Goal: Task Accomplishment & Management: Use online tool/utility

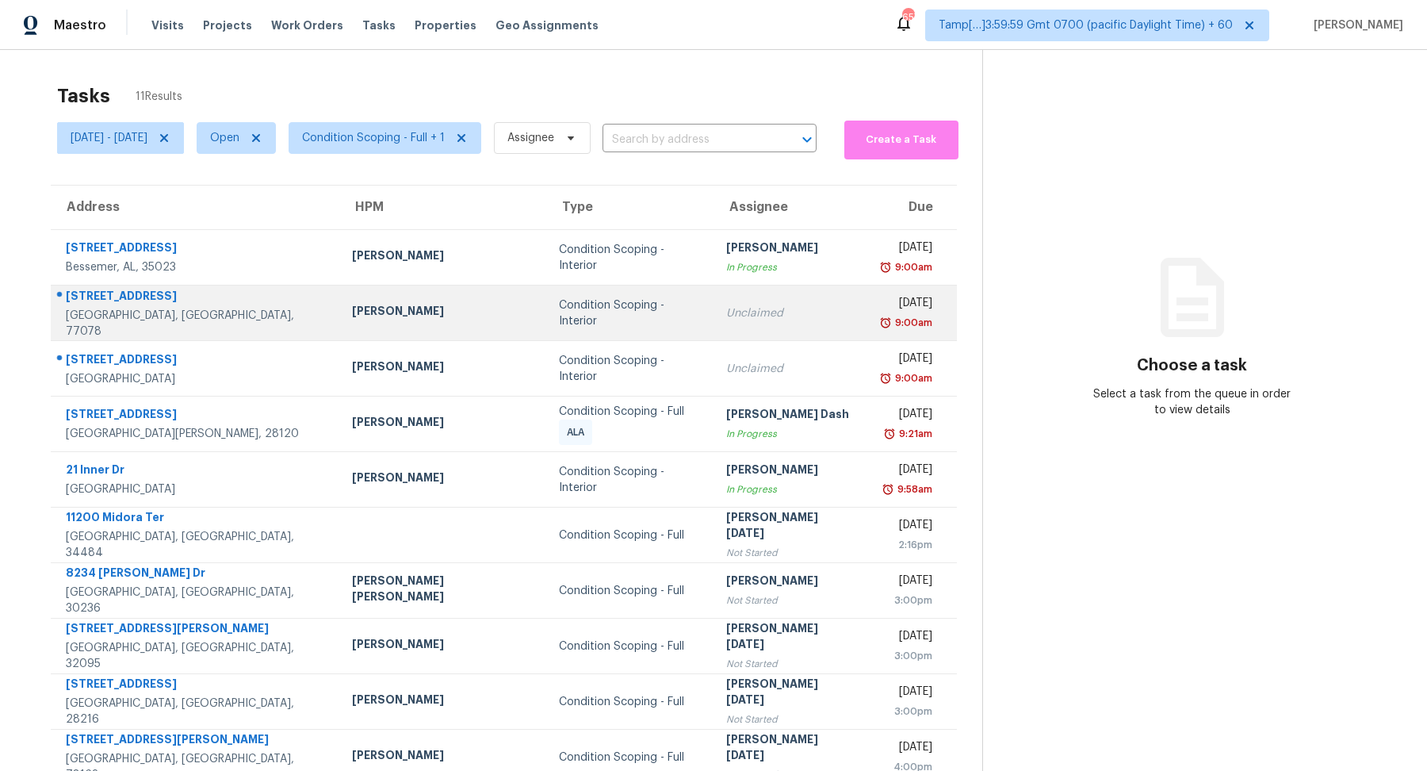
scroll to position [55, 0]
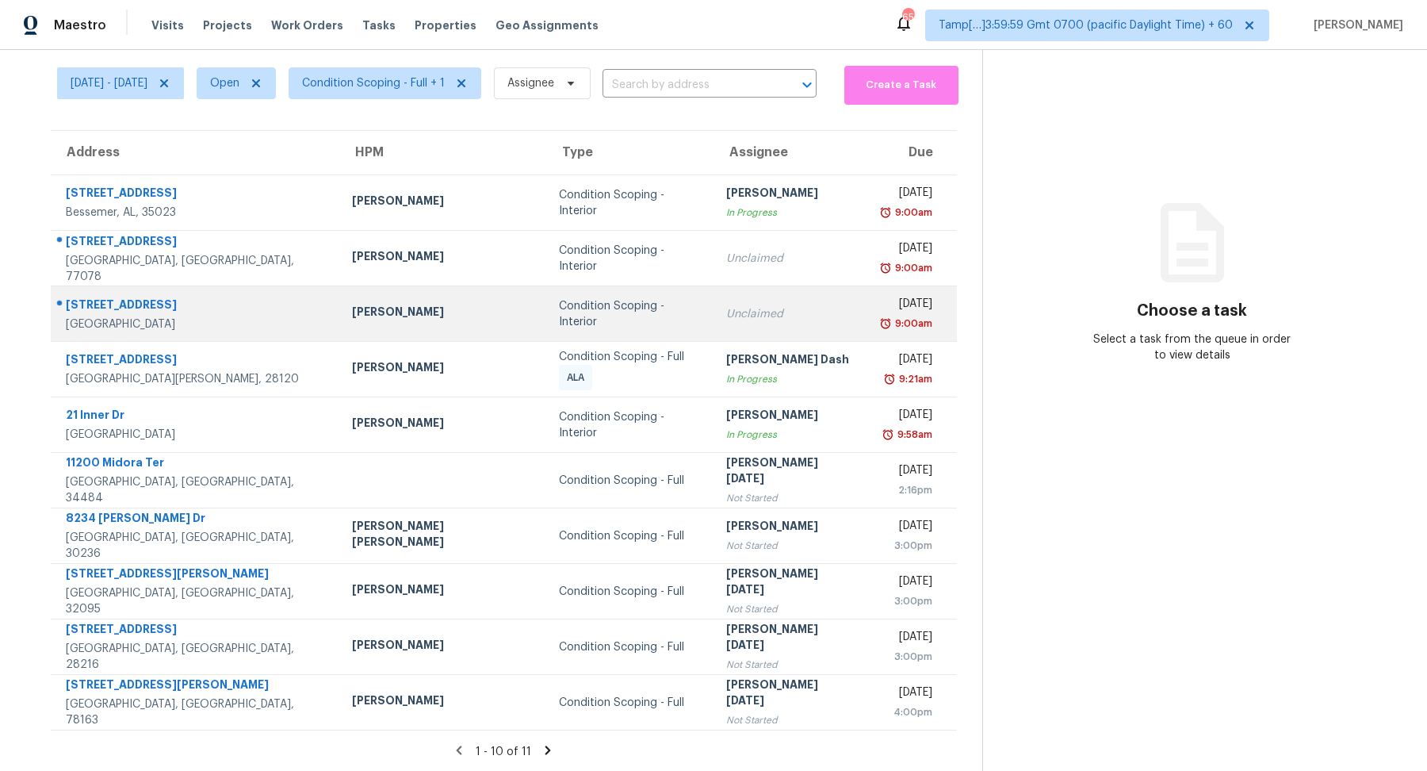
click at [559, 316] on div "Condition Scoping - Interior" at bounding box center [630, 314] width 142 height 32
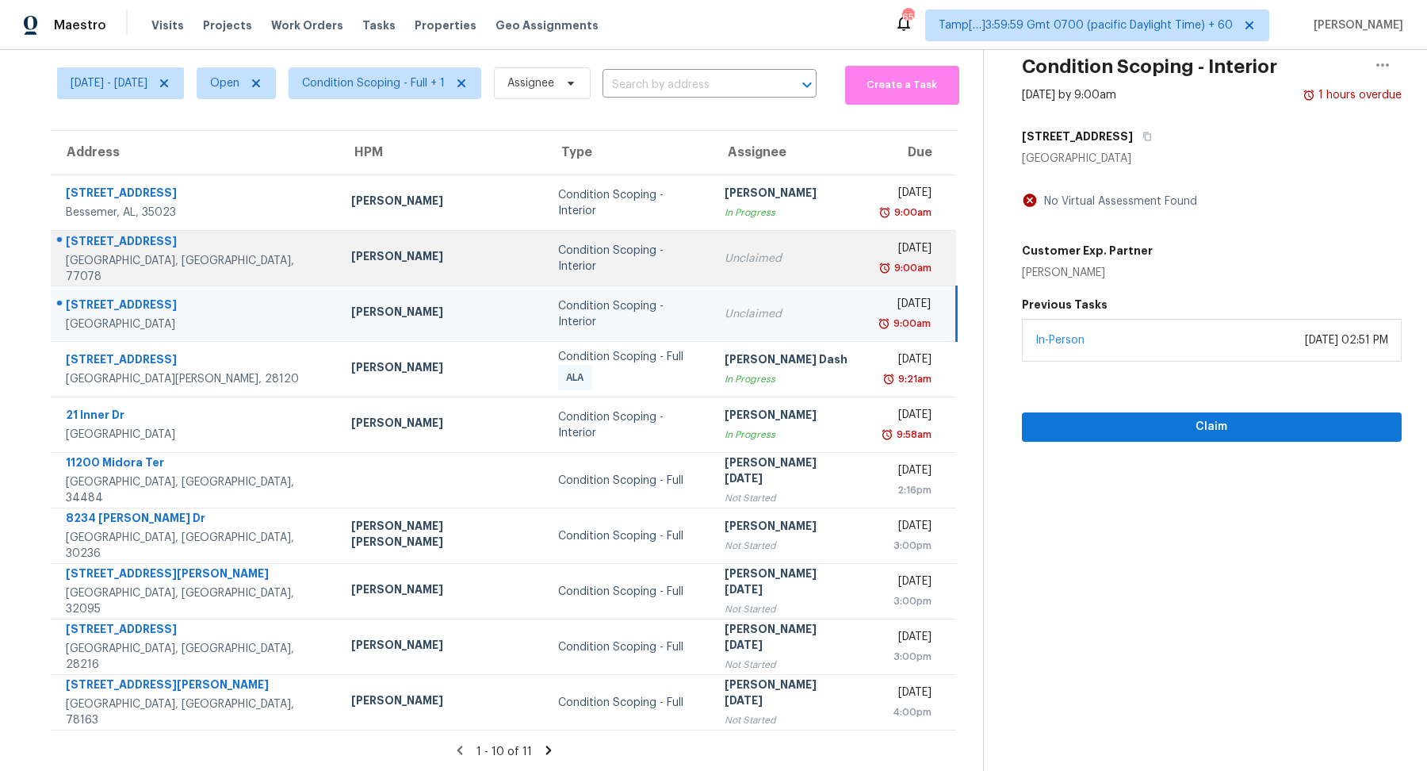
click at [558, 258] on div "Condition Scoping - Interior" at bounding box center [628, 259] width 141 height 32
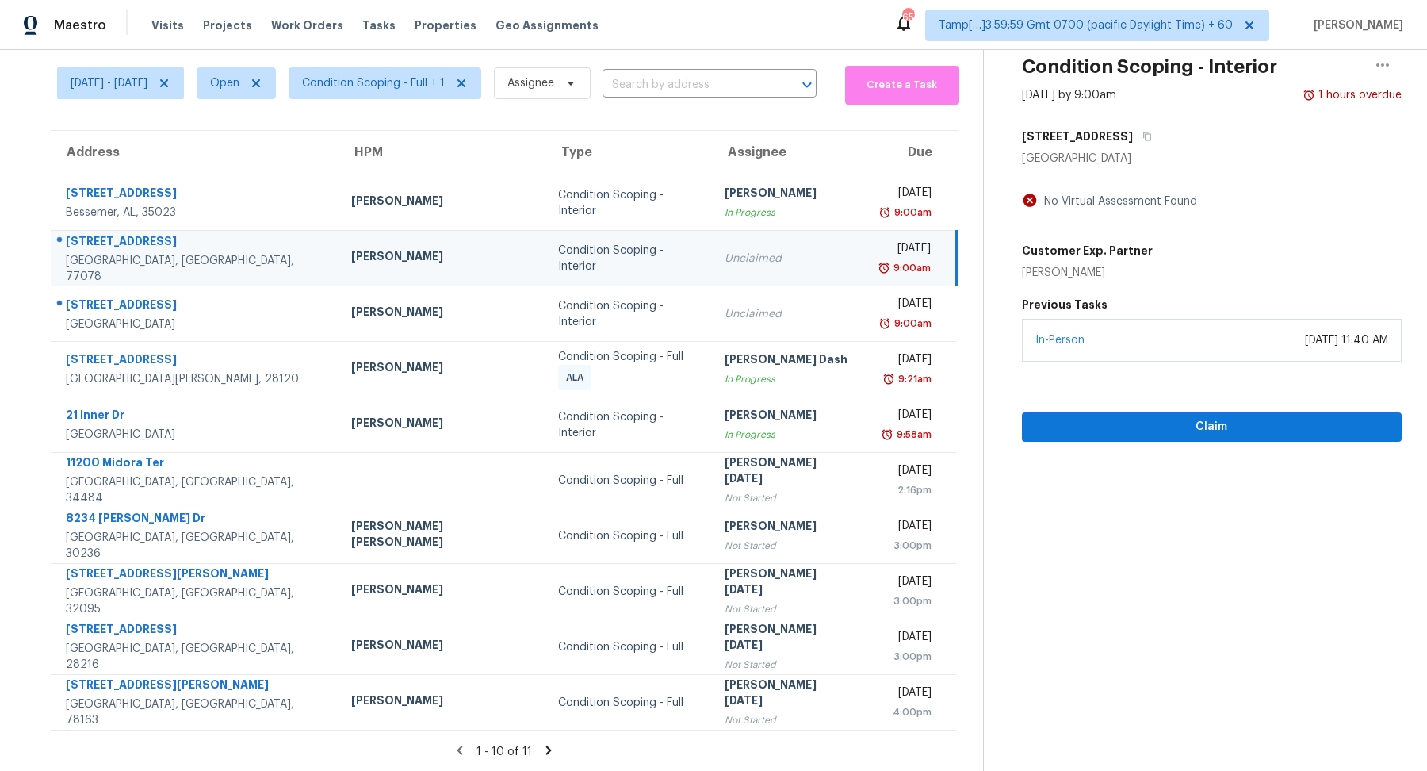
click at [542, 747] on icon at bounding box center [549, 750] width 14 height 14
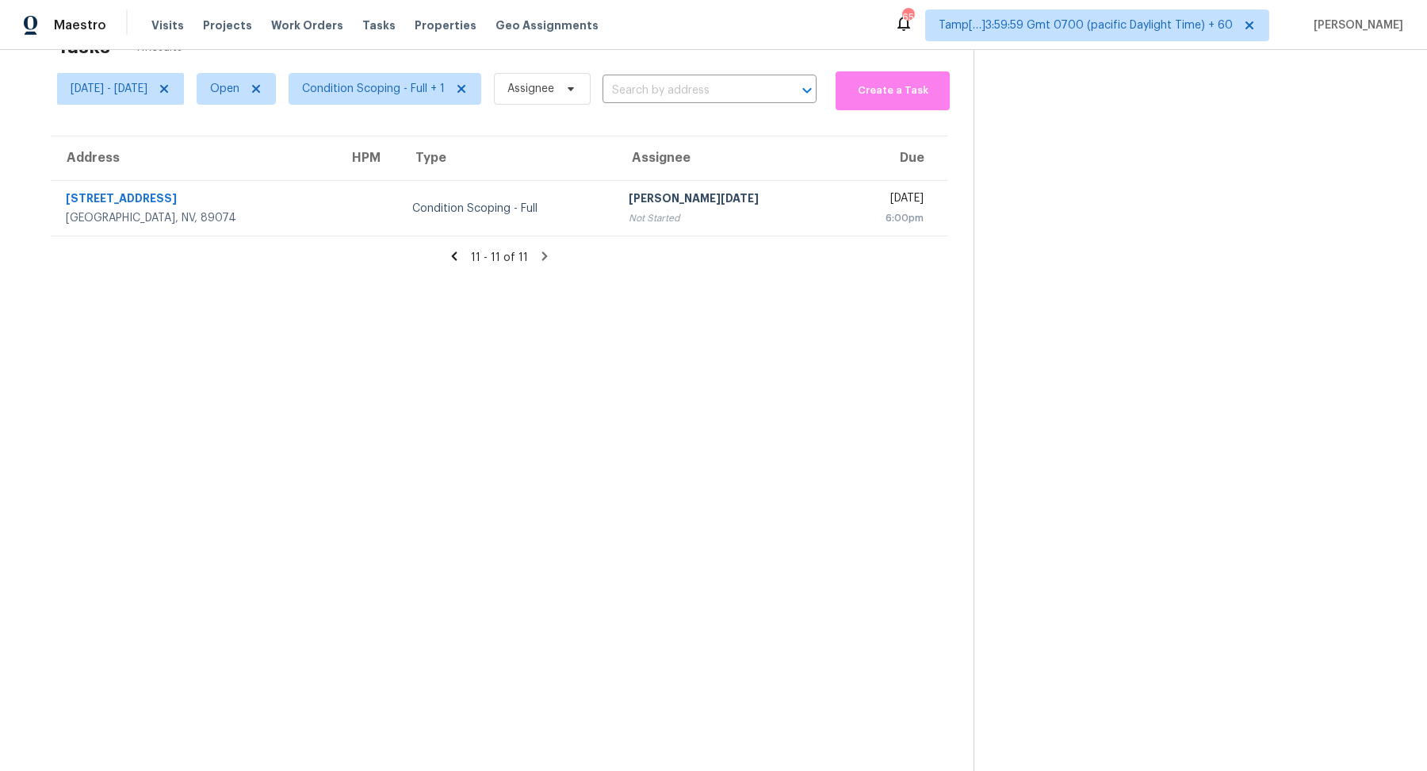
click at [457, 253] on icon at bounding box center [455, 255] width 6 height 9
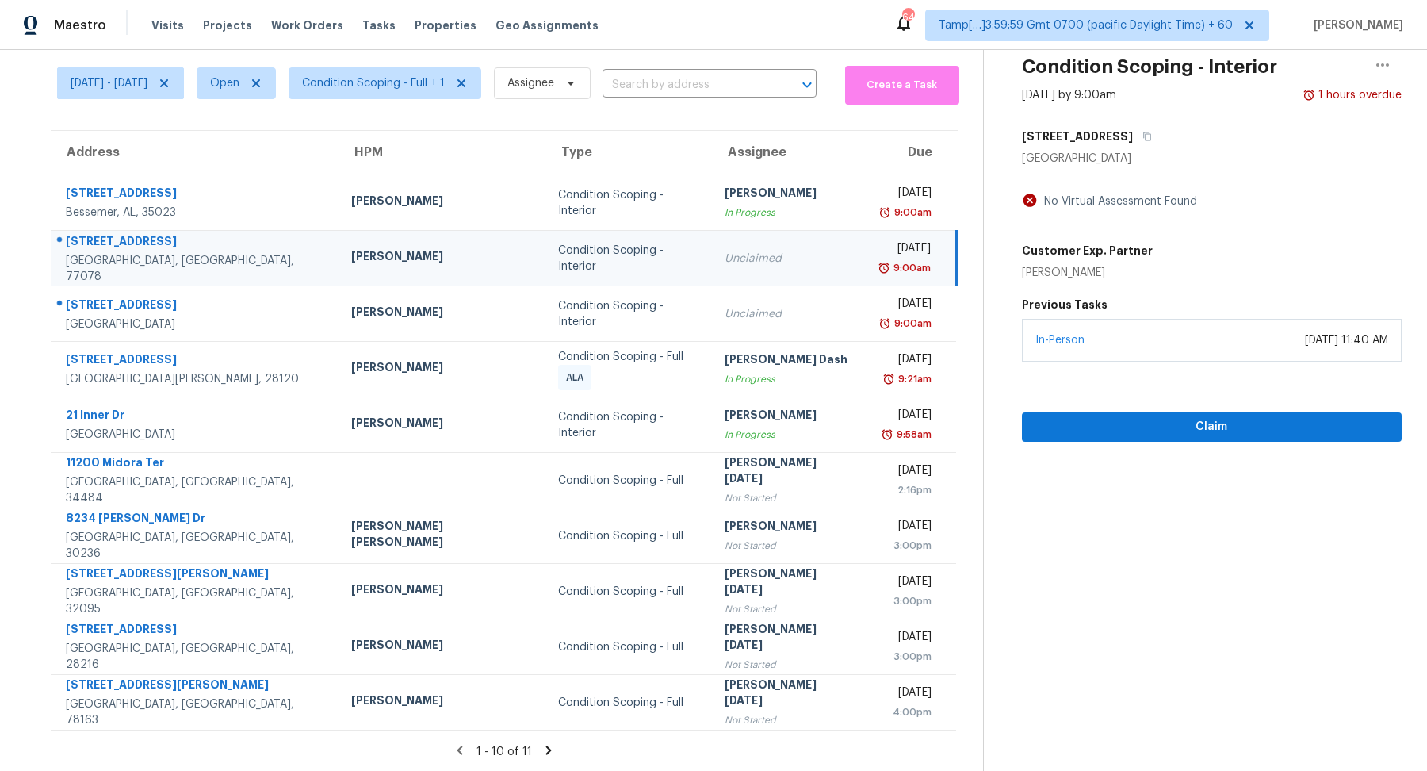
scroll to position [0, 0]
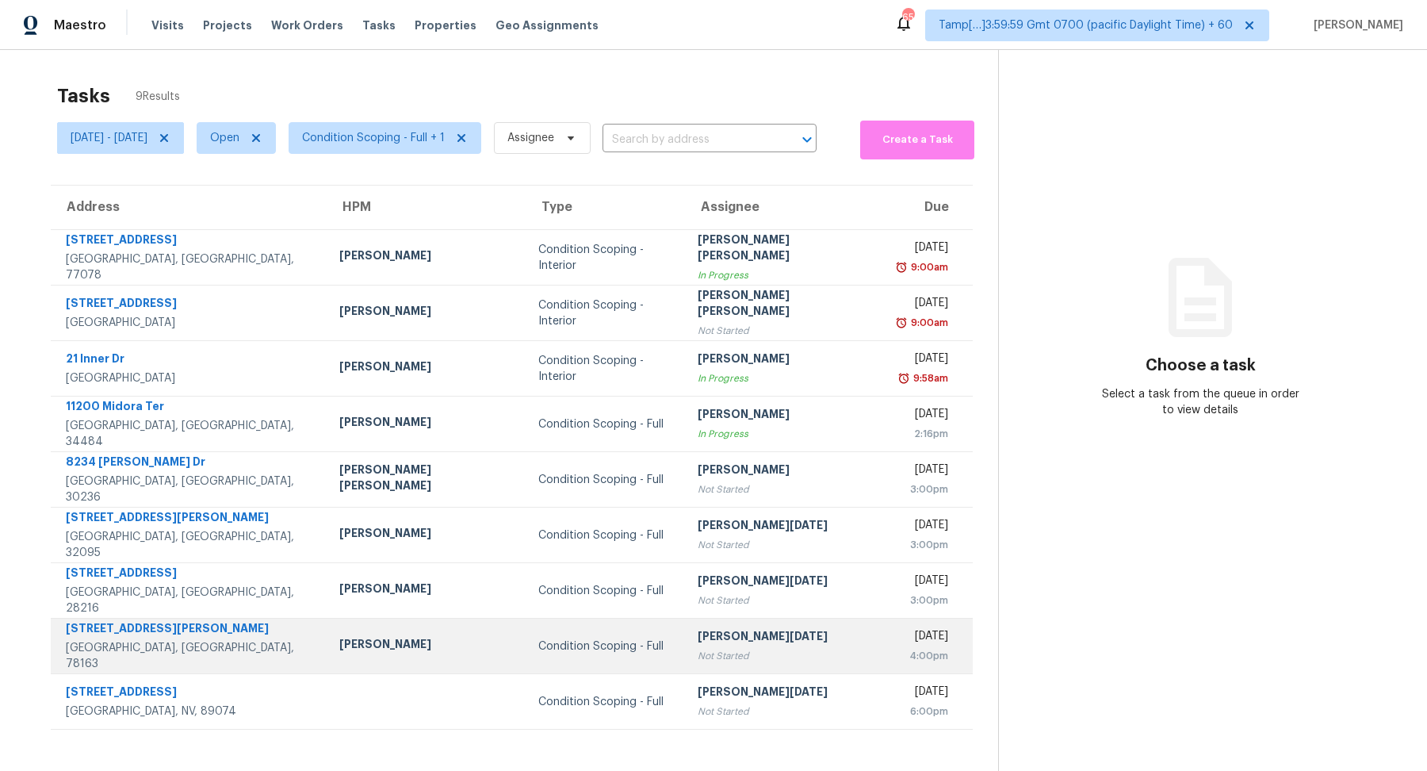
scroll to position [49, 0]
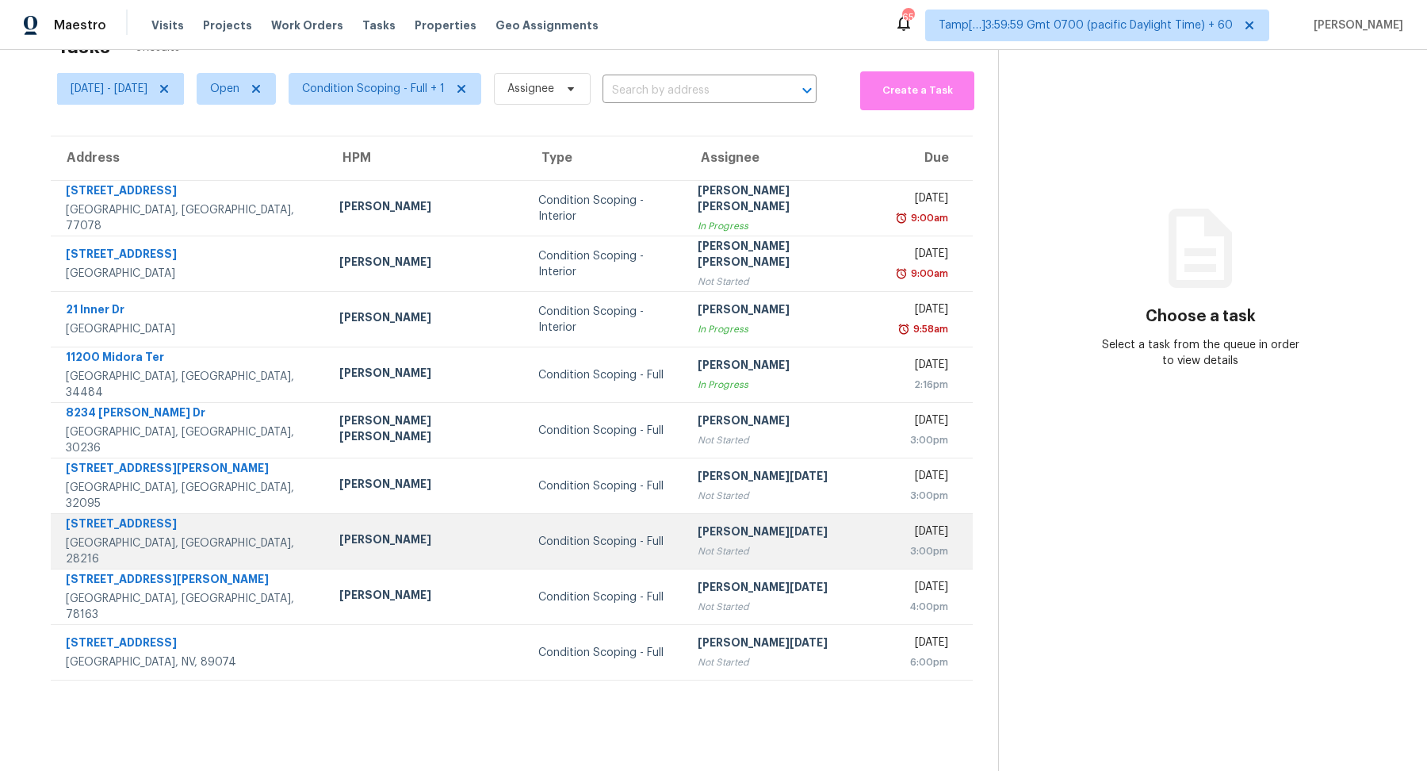
click at [753, 556] on div "Not Started" at bounding box center [785, 551] width 174 height 16
